Goal: Information Seeking & Learning: Learn about a topic

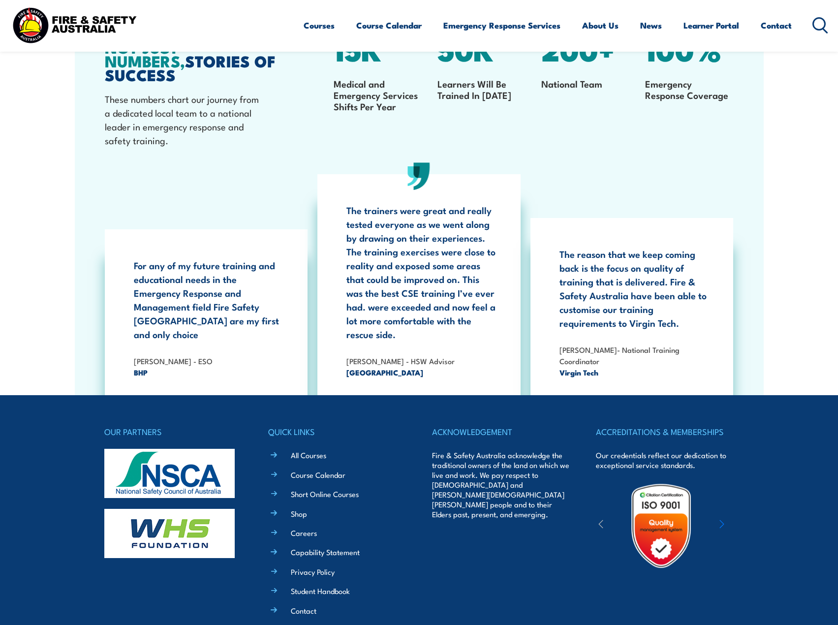
scroll to position [1819, 0]
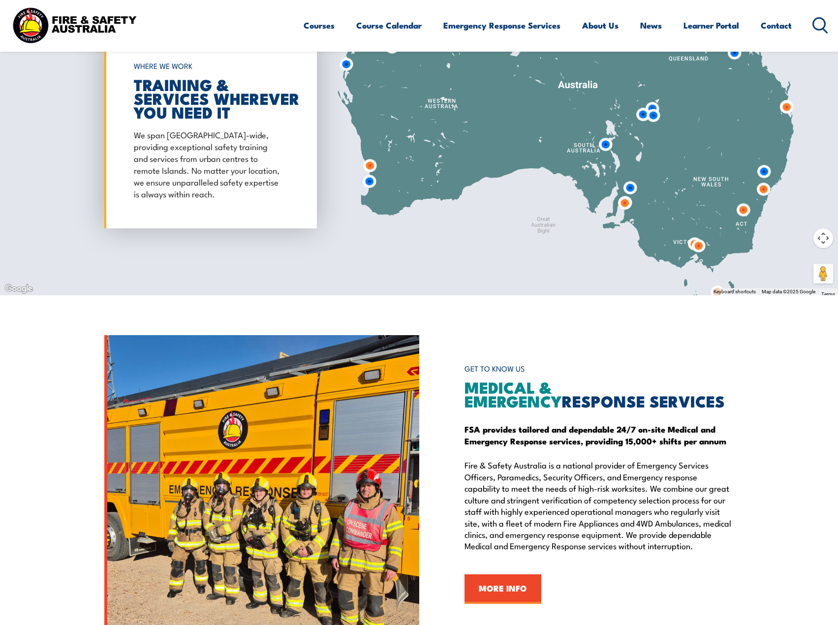
scroll to position [1032, 0]
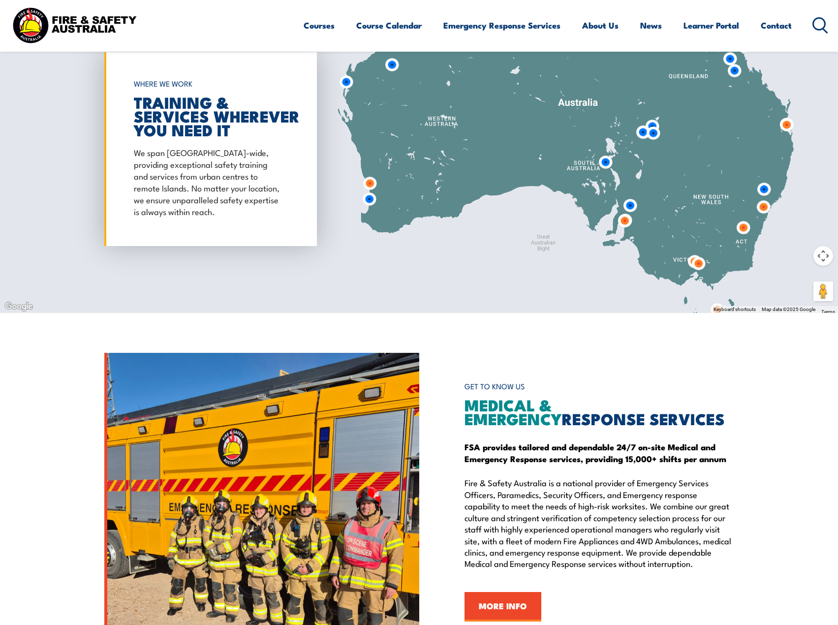
click at [821, 28] on icon at bounding box center [820, 25] width 16 height 16
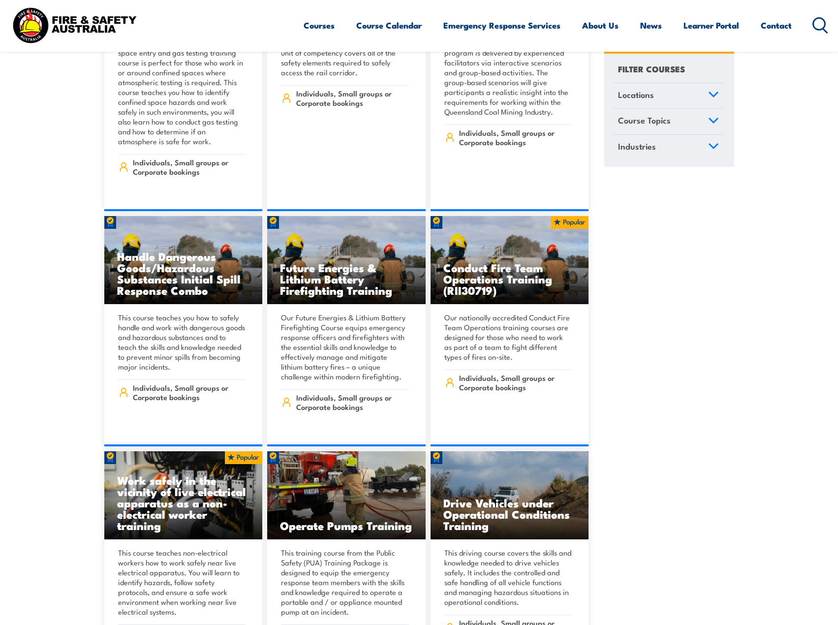
scroll to position [1378, 0]
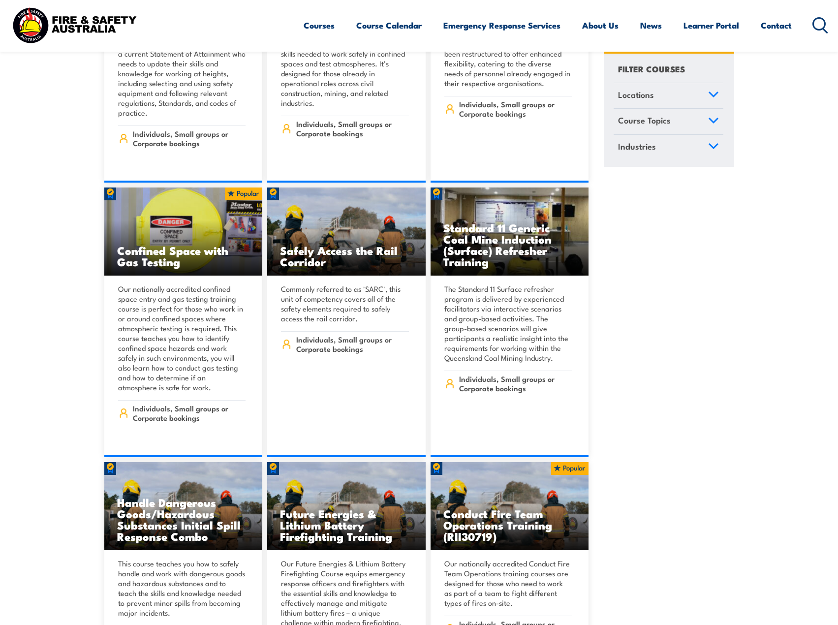
click at [817, 21] on icon at bounding box center [820, 25] width 16 height 16
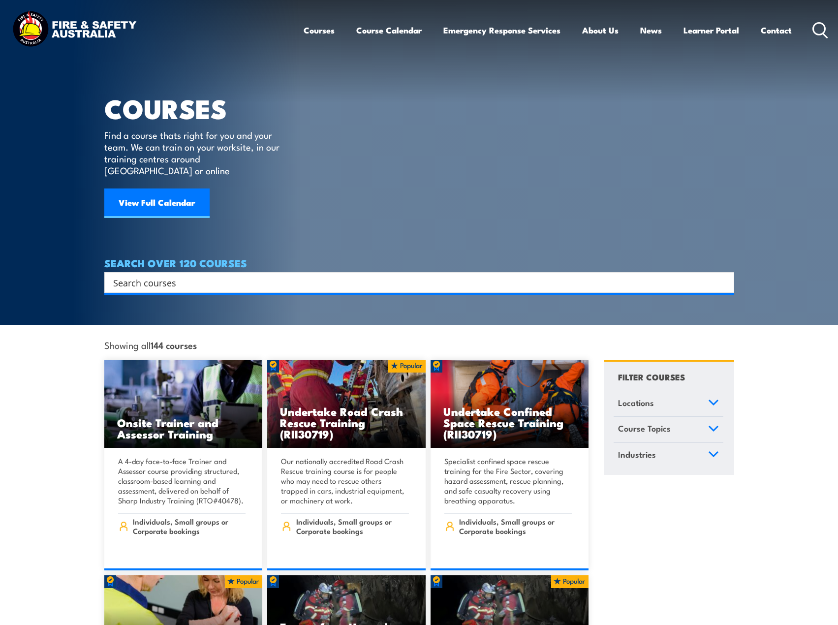
click at [234, 276] on input "Search input" at bounding box center [412, 282] width 599 height 15
type input "warden cap"
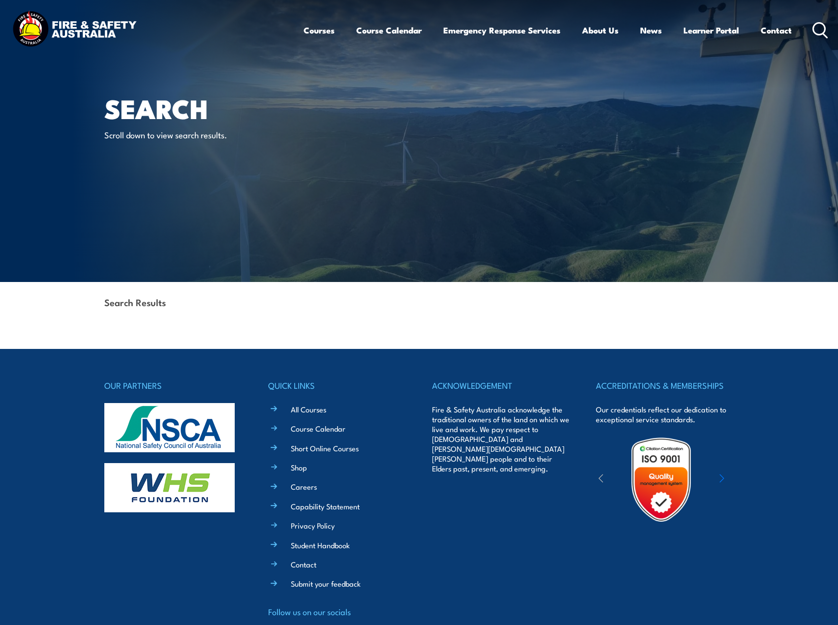
click at [86, 22] on img at bounding box center [74, 30] width 129 height 42
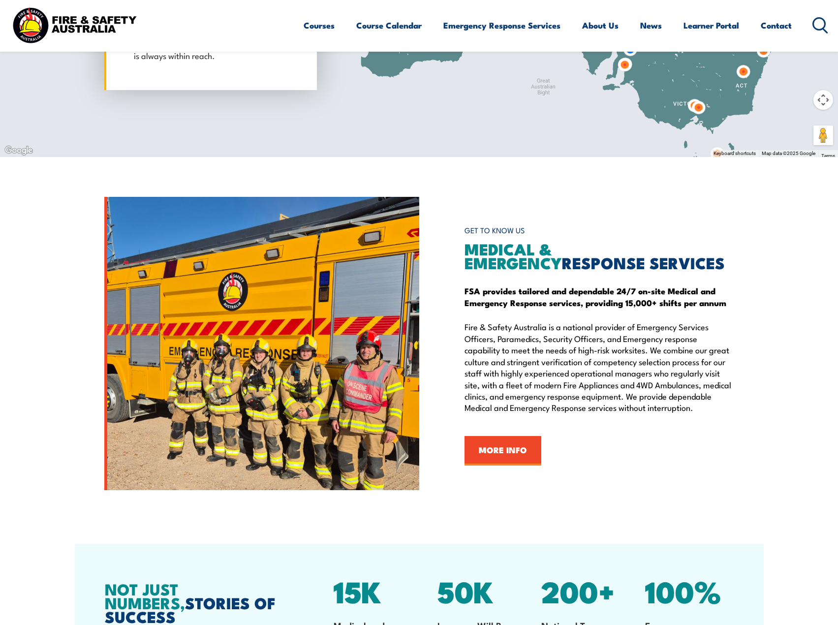
scroll to position [1132, 0]
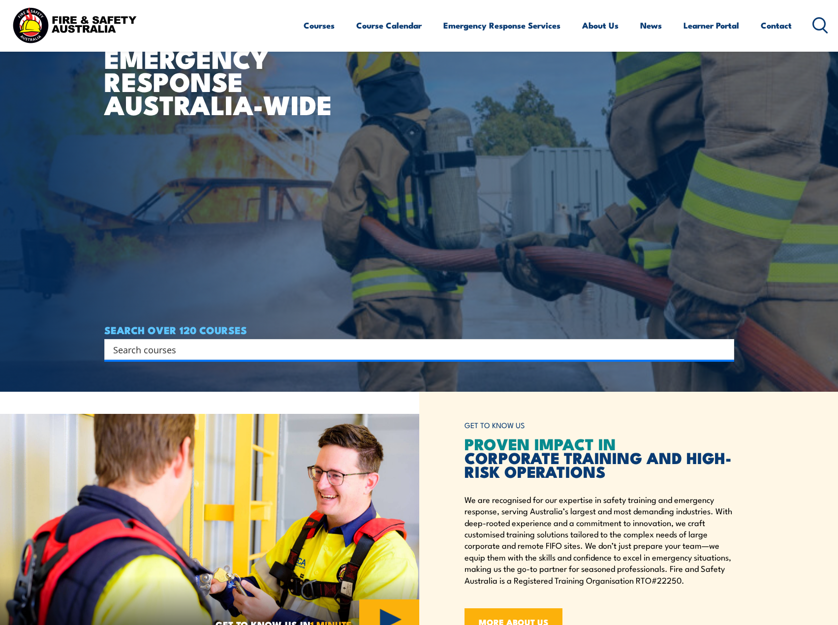
scroll to position [344, 0]
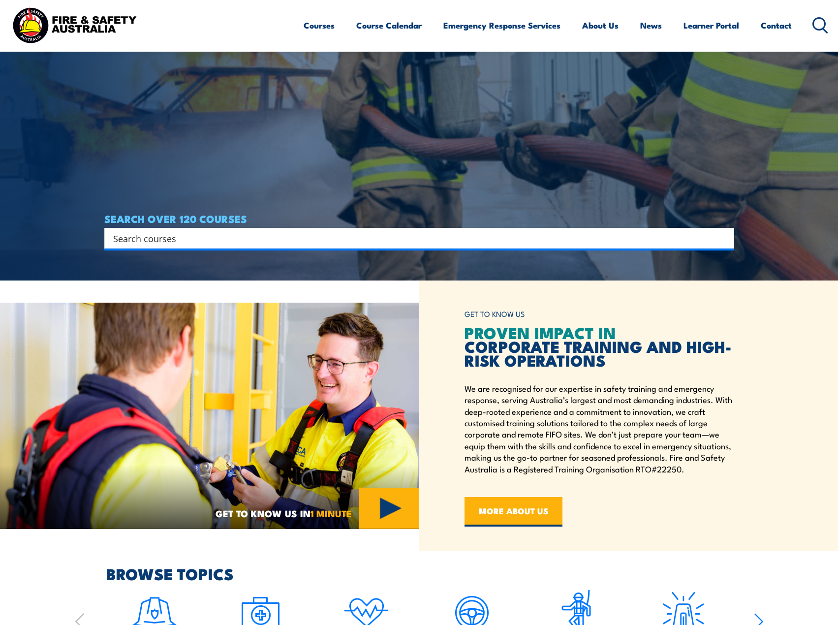
click at [821, 22] on icon at bounding box center [820, 25] width 16 height 16
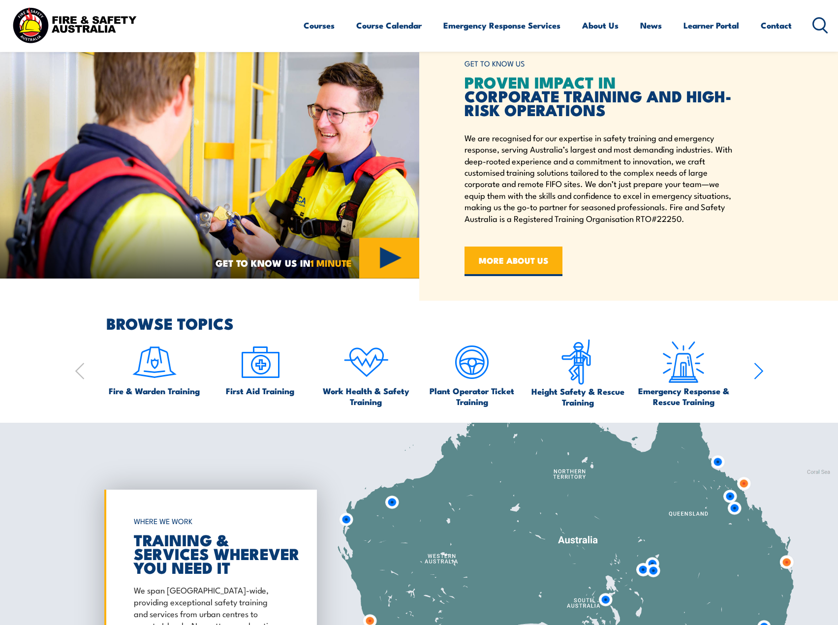
scroll to position [680, 0]
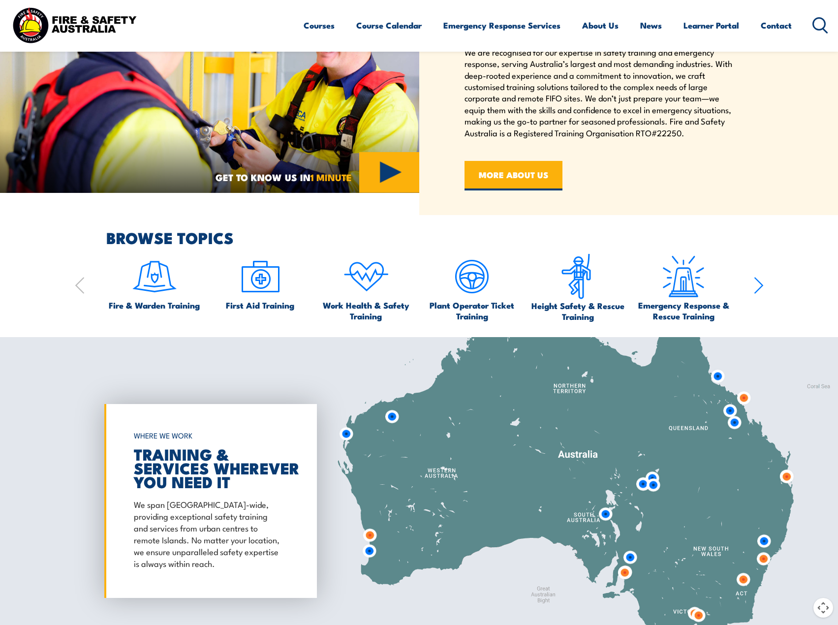
click at [756, 284] on icon "button" at bounding box center [759, 286] width 10 height 20
